Goal: Task Accomplishment & Management: Use online tool/utility

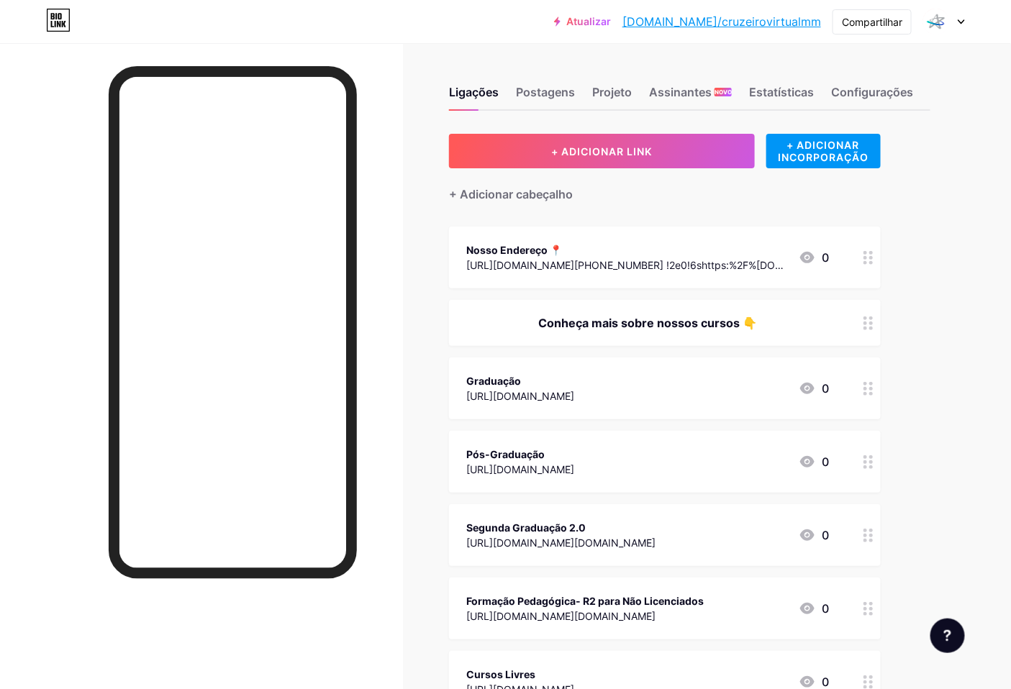
click at [767, 394] on div "Graduação [URL][DOMAIN_NAME] 0" at bounding box center [647, 388] width 363 height 33
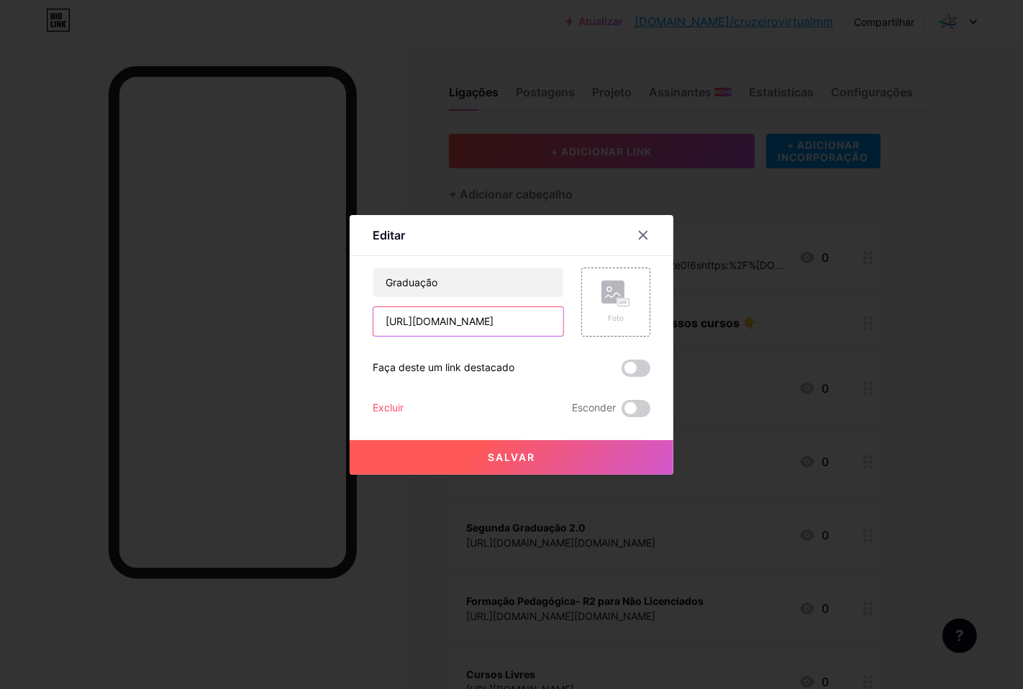
click at [495, 322] on input "[URL][DOMAIN_NAME]" at bounding box center [468, 321] width 190 height 29
paste input "ead-com-aulas-ao-vivo/ead-digital?initialMap=c&initialQuery=graduacao&map=categ…"
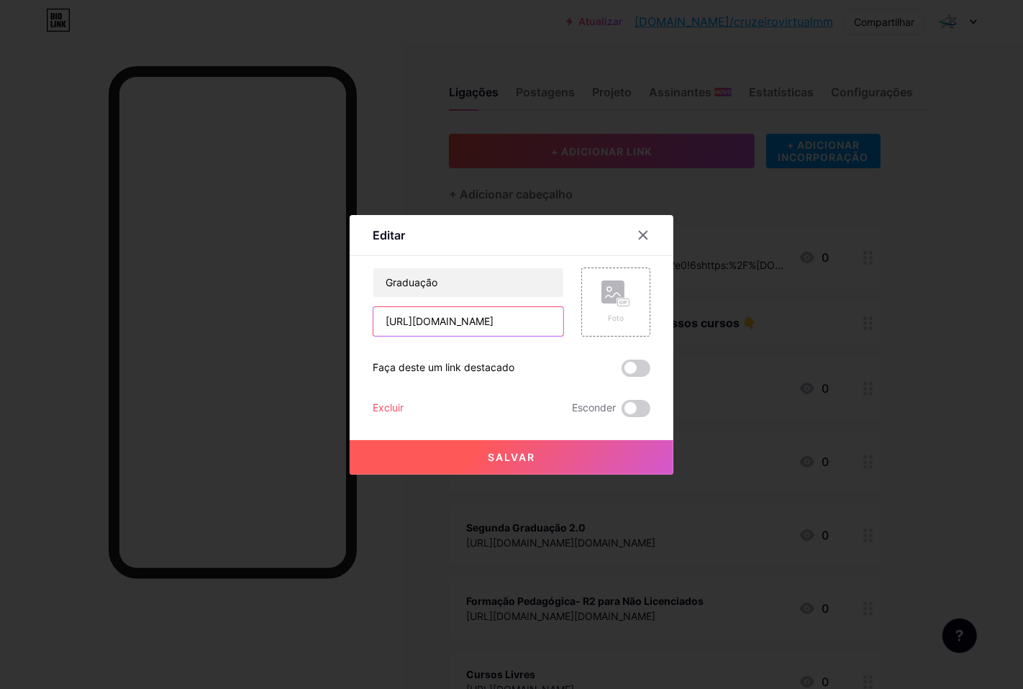
type input "[URL][DOMAIN_NAME]"
click at [490, 465] on button "Salvar" at bounding box center [512, 457] width 324 height 35
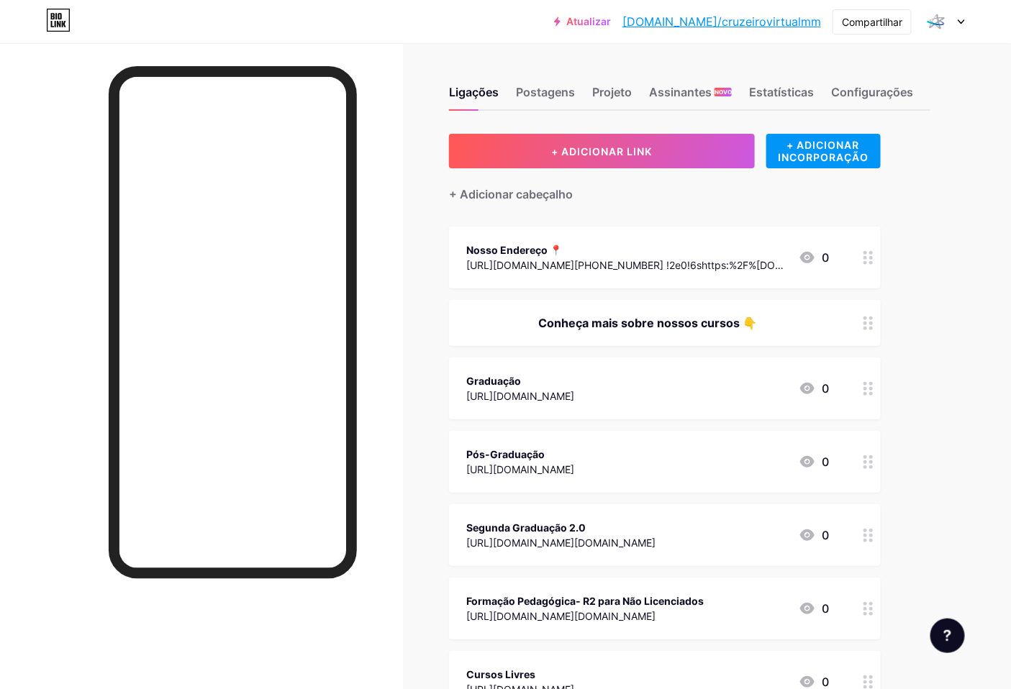
click at [823, 458] on font "0" at bounding box center [824, 462] width 7 height 14
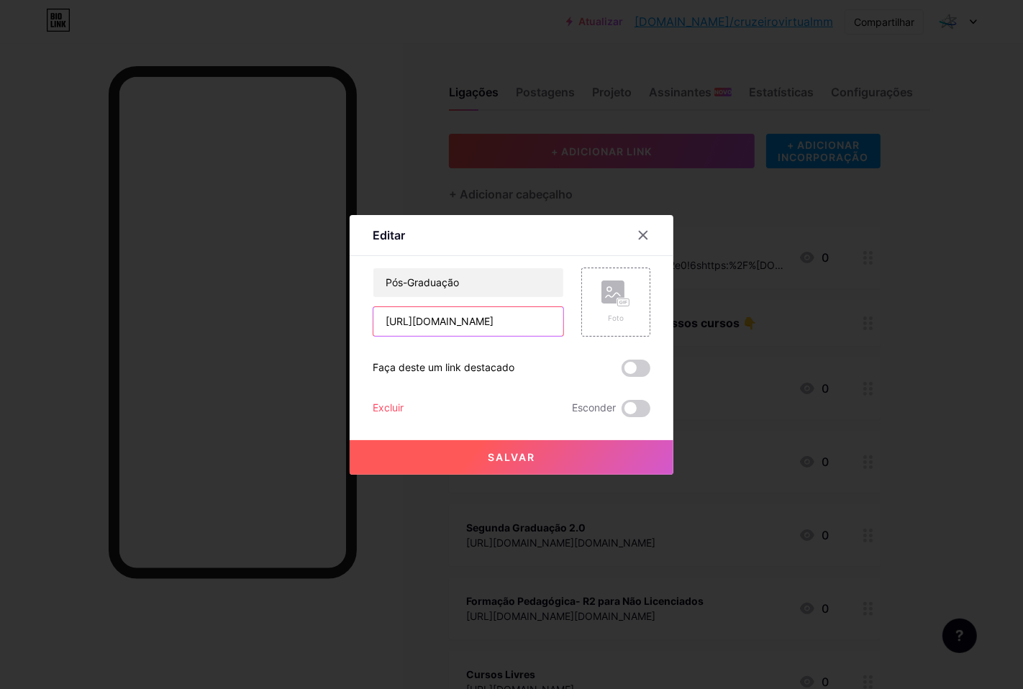
click at [478, 312] on input "[URL][DOMAIN_NAME]" at bounding box center [468, 321] width 190 height 29
paste input "?order=OrderByNameASC"
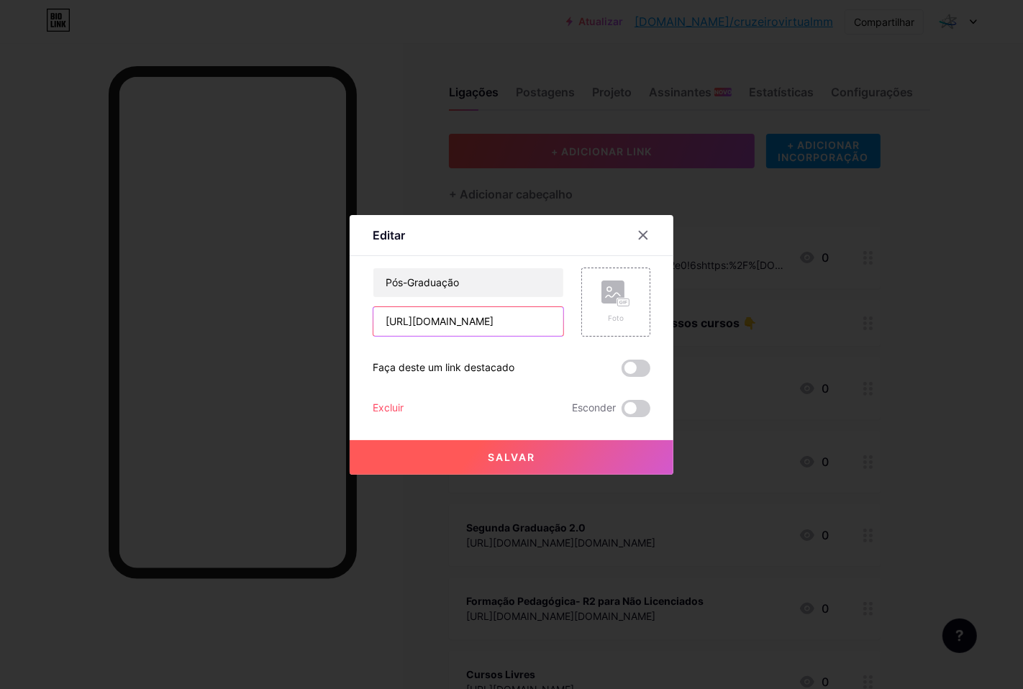
type input "[URL][DOMAIN_NAME]"
click at [496, 451] on font "Salvar" at bounding box center [511, 457] width 47 height 12
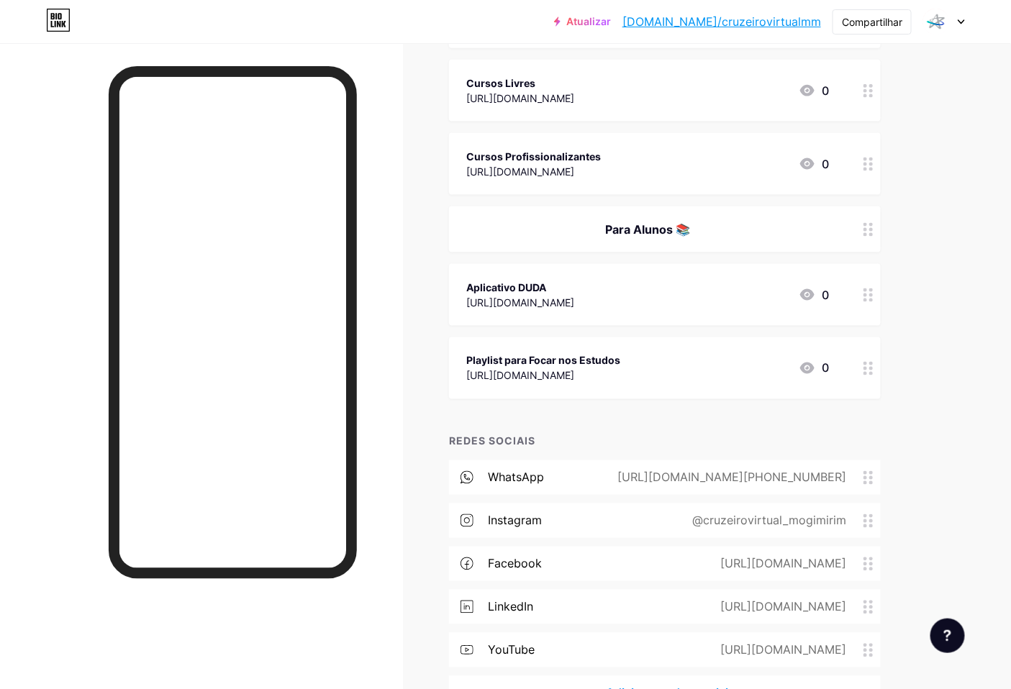
scroll to position [639, 0]
